Goal: Task Accomplishment & Management: Complete application form

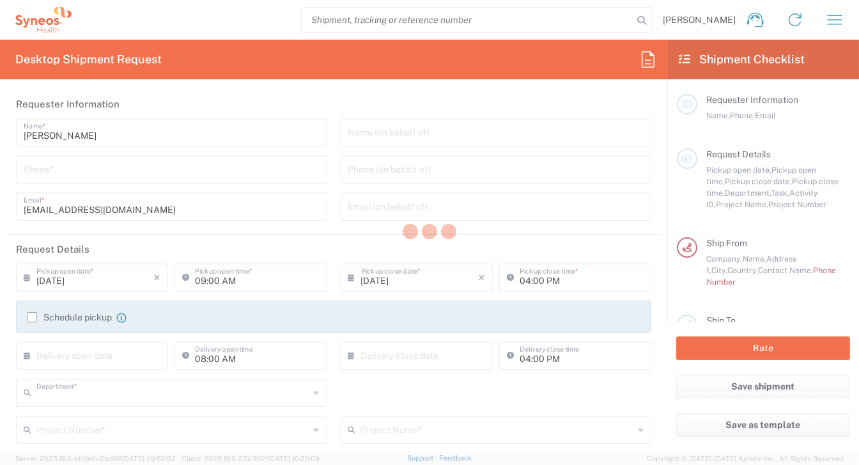
type input "8493"
type input "Czechia"
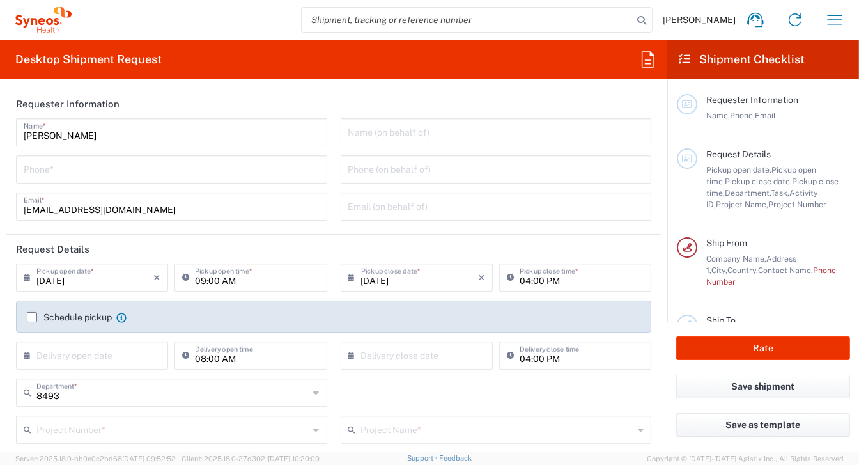
type input "Syneos Health CZ s.r.o"
click at [32, 320] on label "Schedule pickup" at bounding box center [69, 317] width 85 height 10
click at [32, 317] on input "Schedule pickup" at bounding box center [32, 317] width 0 height 0
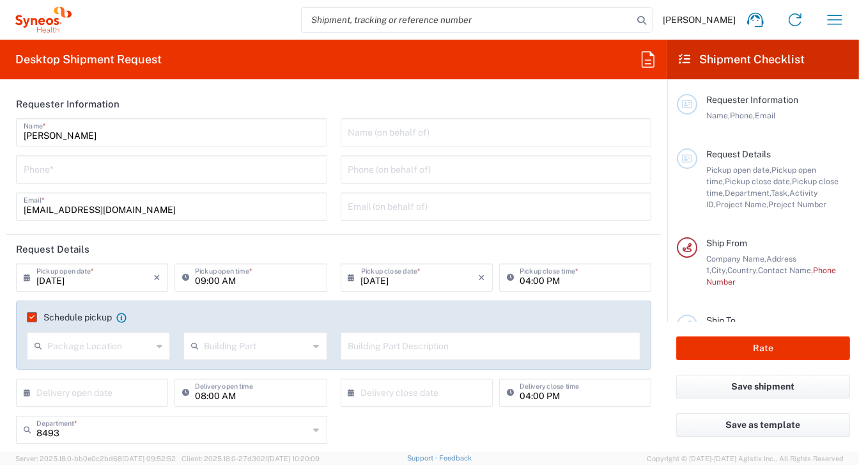
click at [33, 317] on label "Schedule pickup" at bounding box center [69, 317] width 85 height 10
click at [29, 317] on input "Schedule pickup" at bounding box center [29, 317] width 0 height 0
